Goal: Find specific page/section

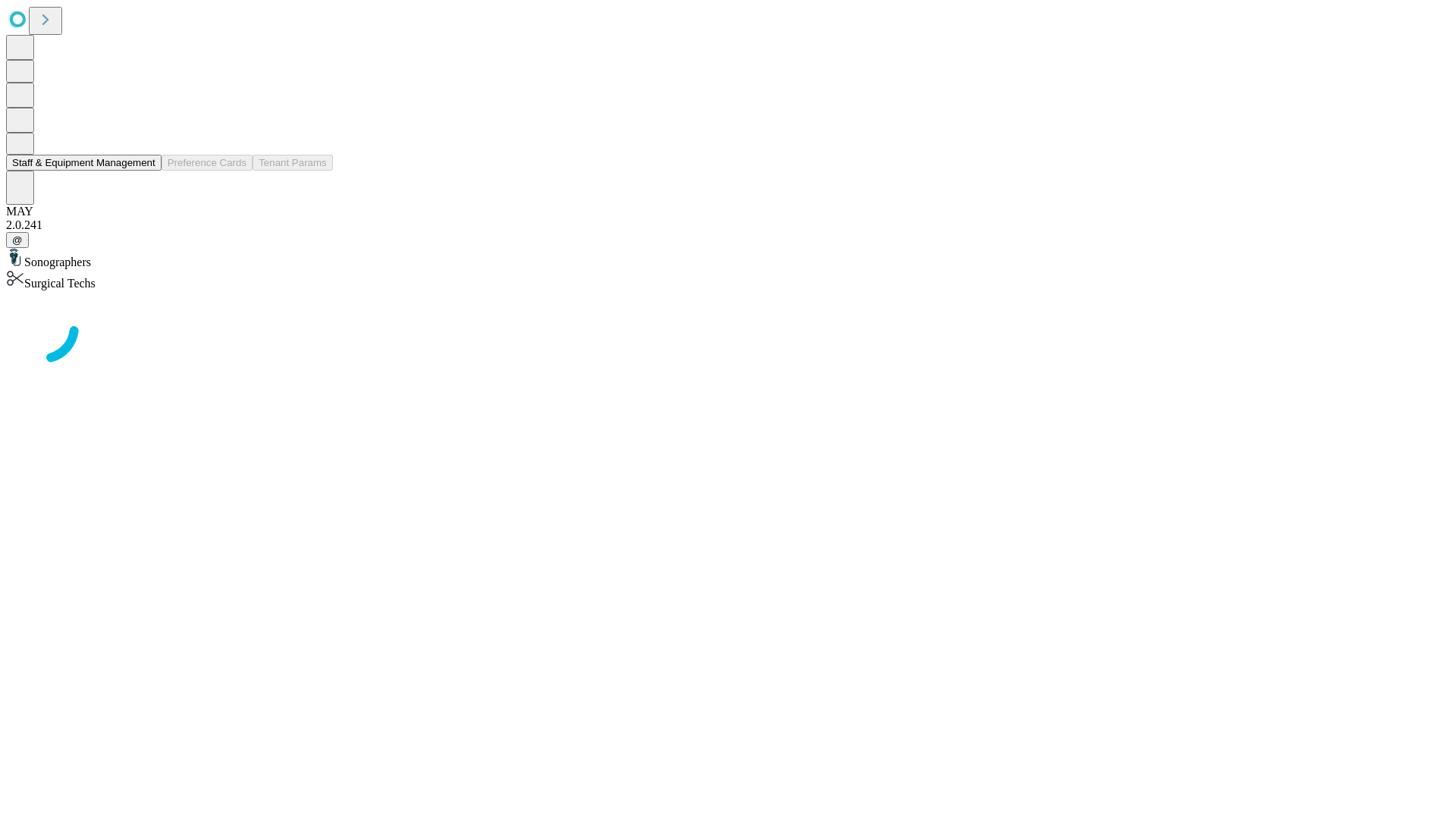
click at [145, 171] on button "Staff & Equipment Management" at bounding box center [84, 162] width 155 height 16
